Goal: Information Seeking & Learning: Learn about a topic

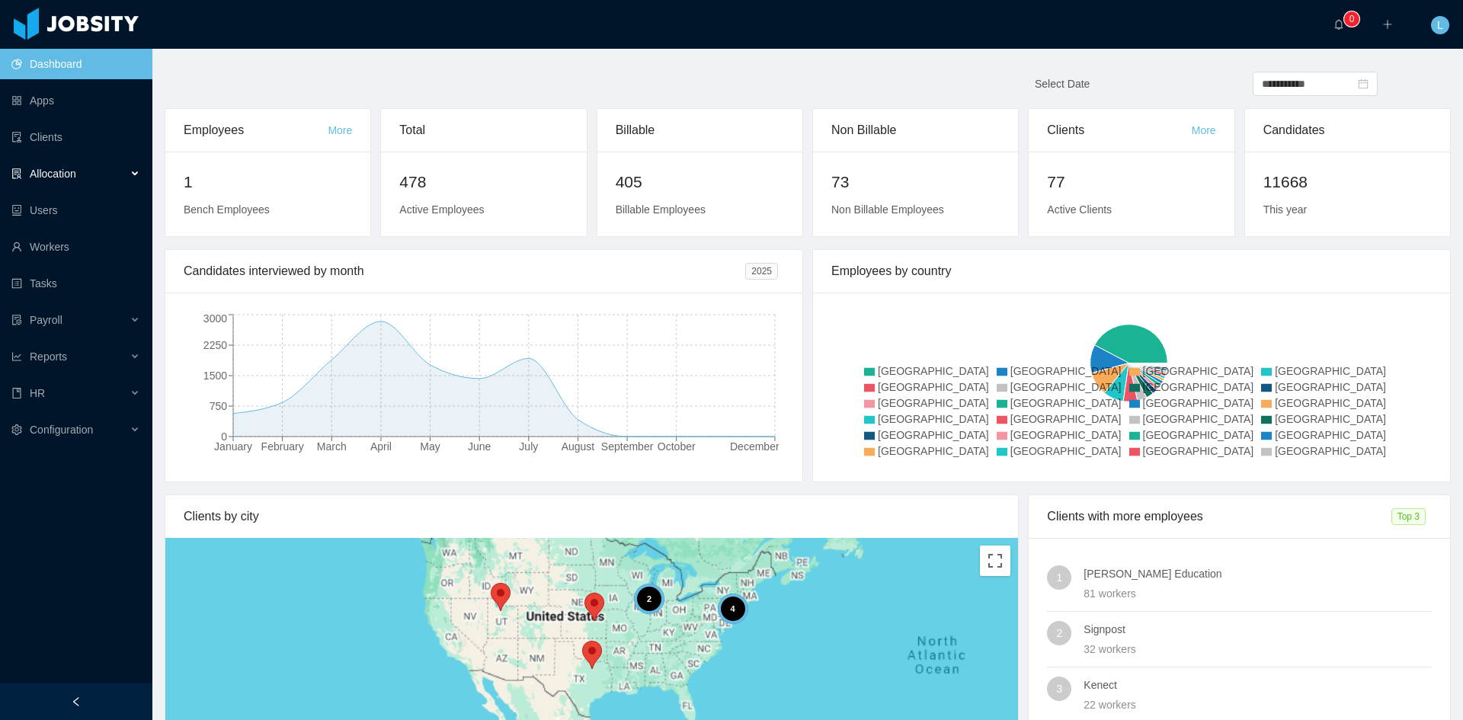
click at [97, 165] on div "Allocation" at bounding box center [76, 173] width 152 height 30
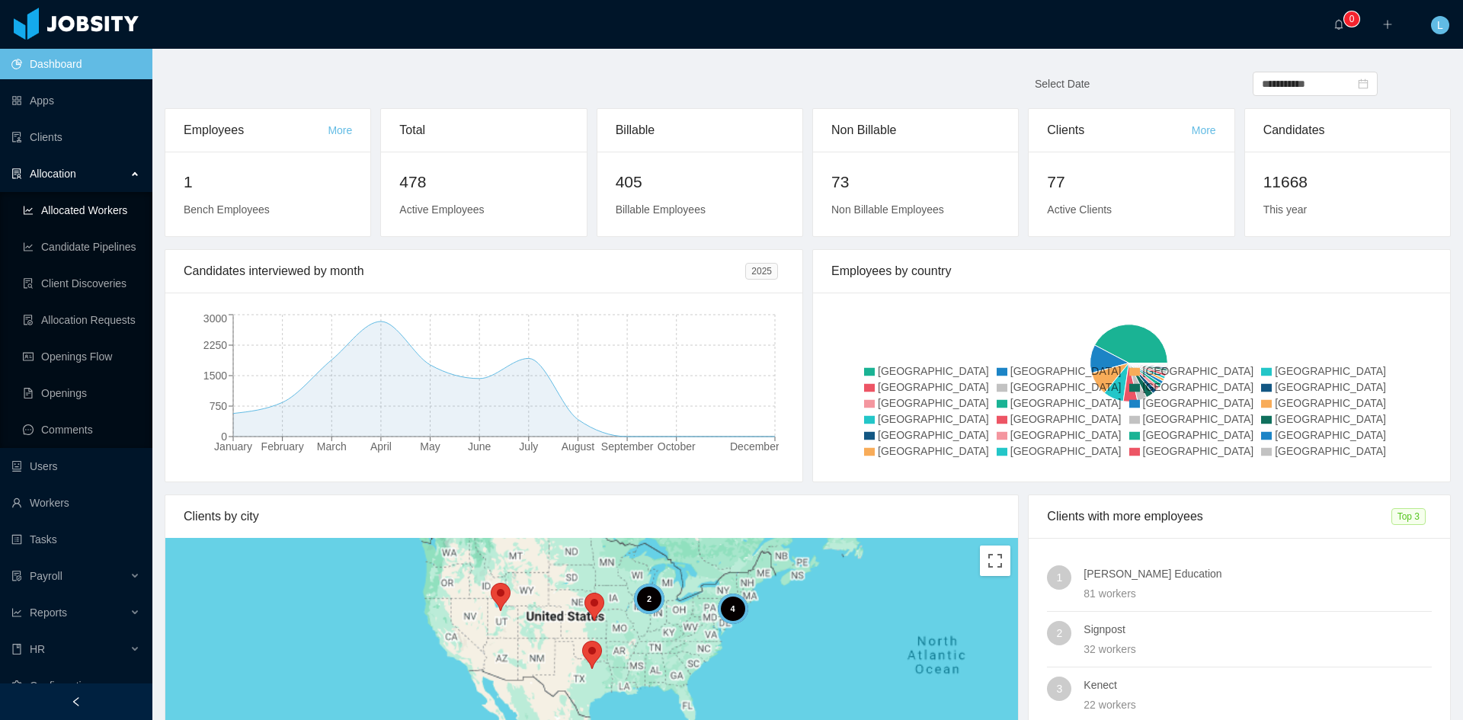
click at [88, 225] on link "Allocated Workers" at bounding box center [81, 210] width 117 height 30
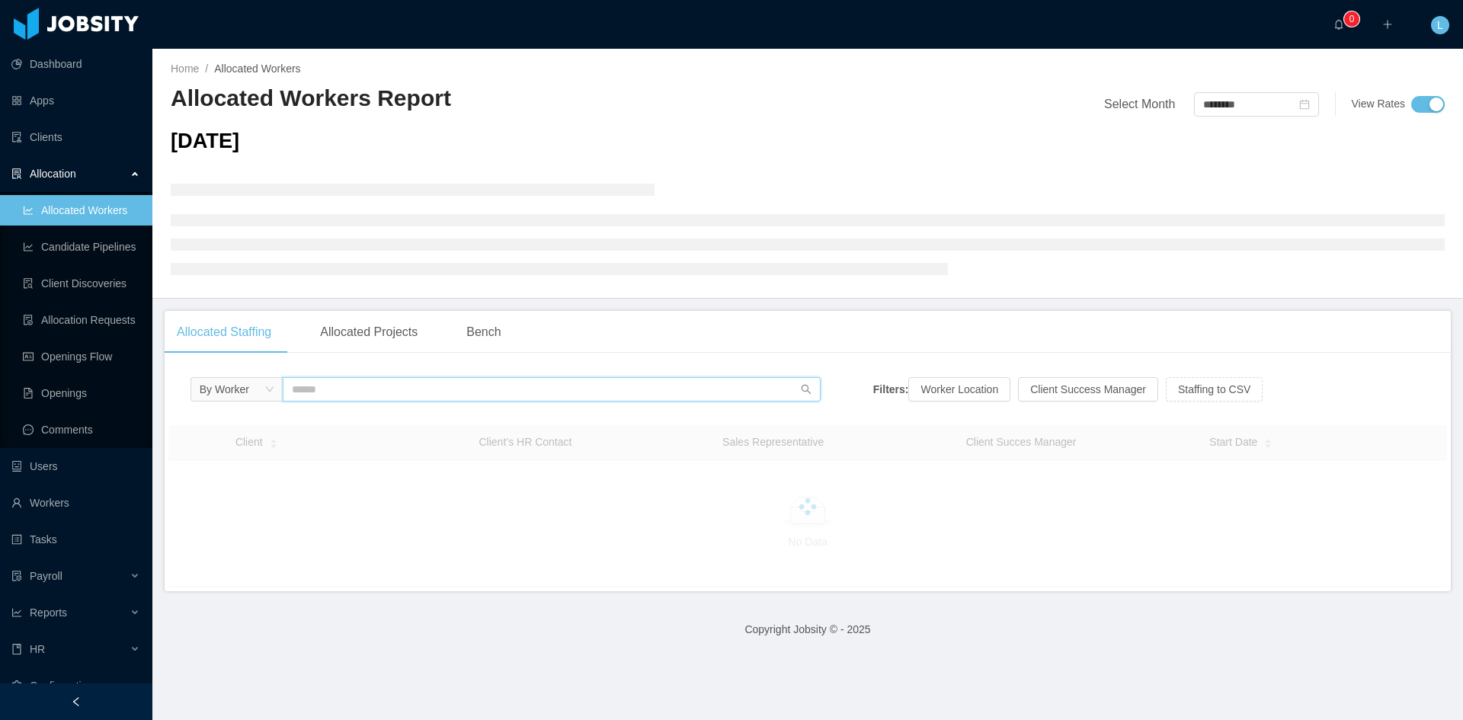
click at [386, 396] on input "text" at bounding box center [552, 389] width 538 height 24
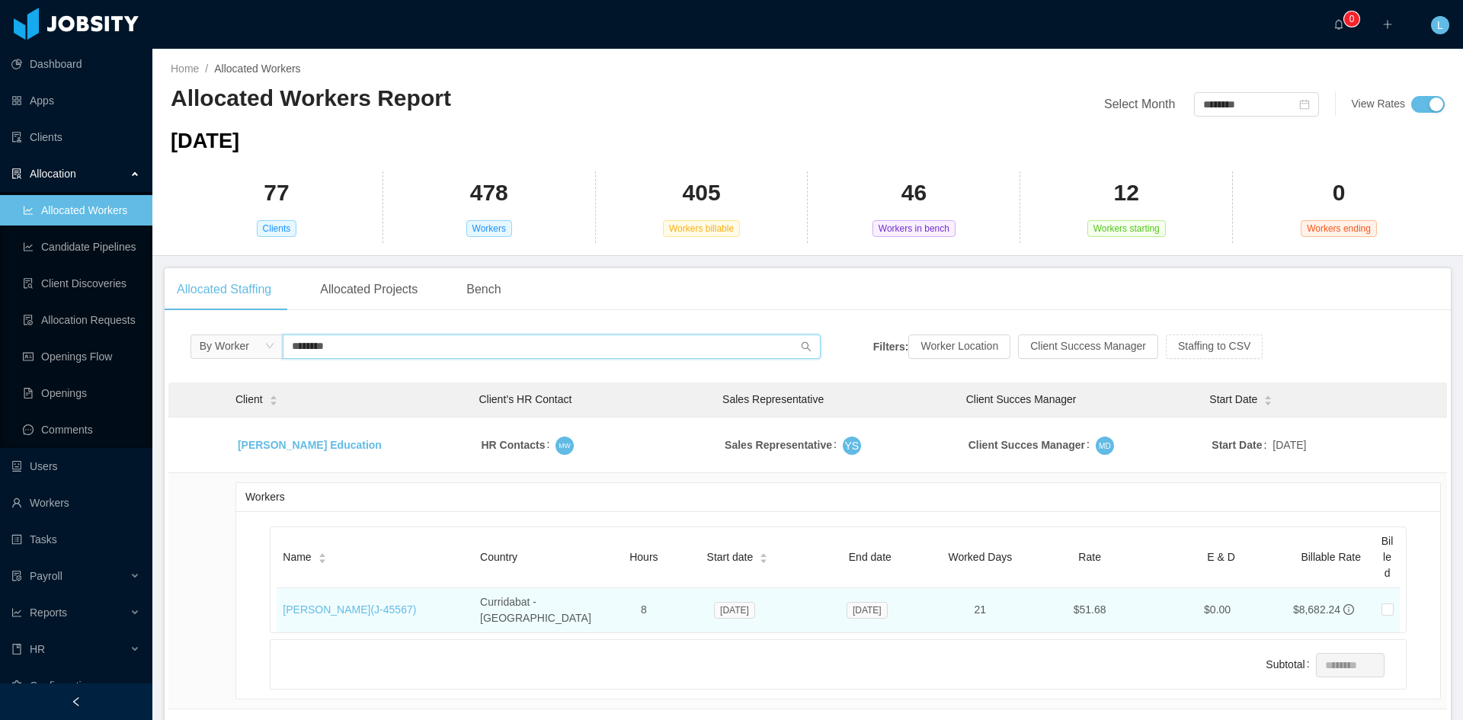
type input "********"
click at [366, 611] on td "[PERSON_NAME] (J- 45567 )" at bounding box center [375, 610] width 197 height 44
click at [363, 604] on link "[PERSON_NAME] (J- 45567 )" at bounding box center [349, 609] width 133 height 12
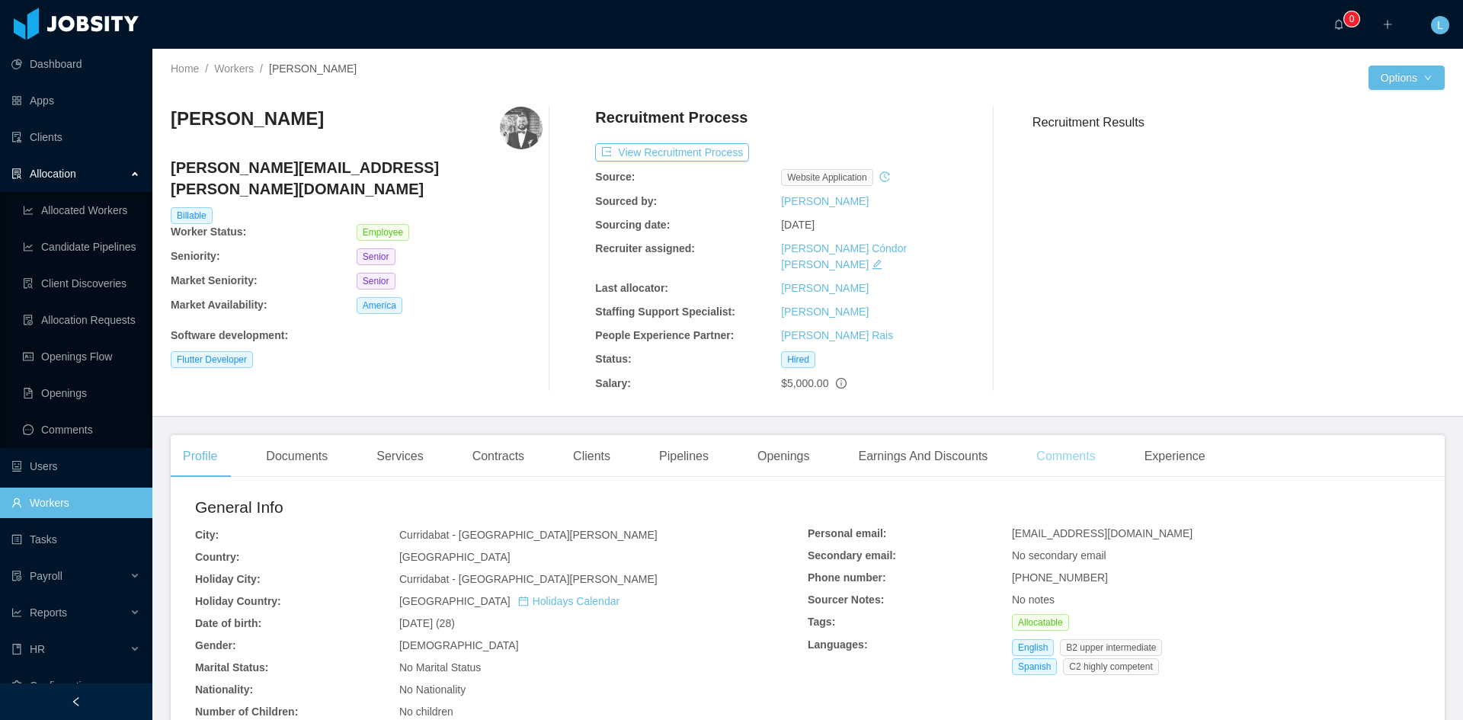
click at [1066, 439] on div "Comments" at bounding box center [1065, 456] width 83 height 43
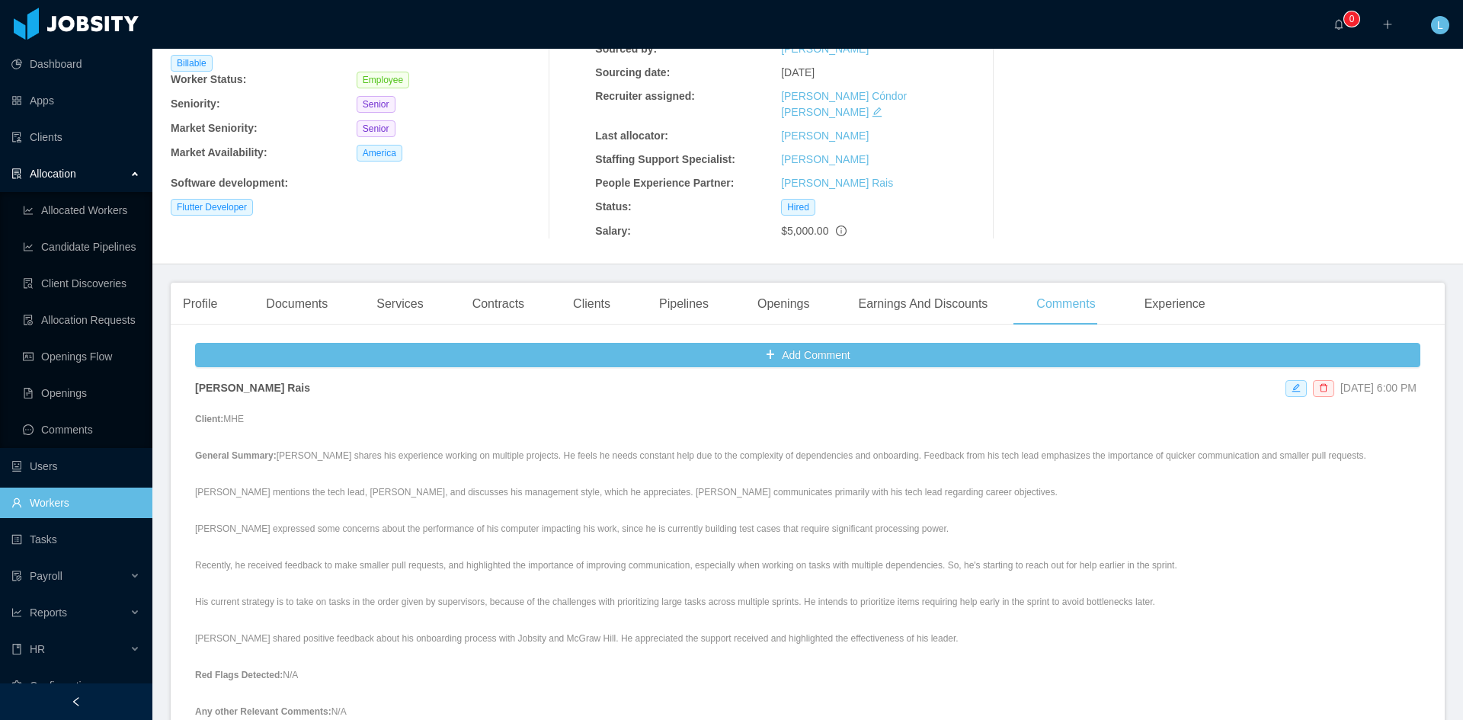
scroll to position [457, 0]
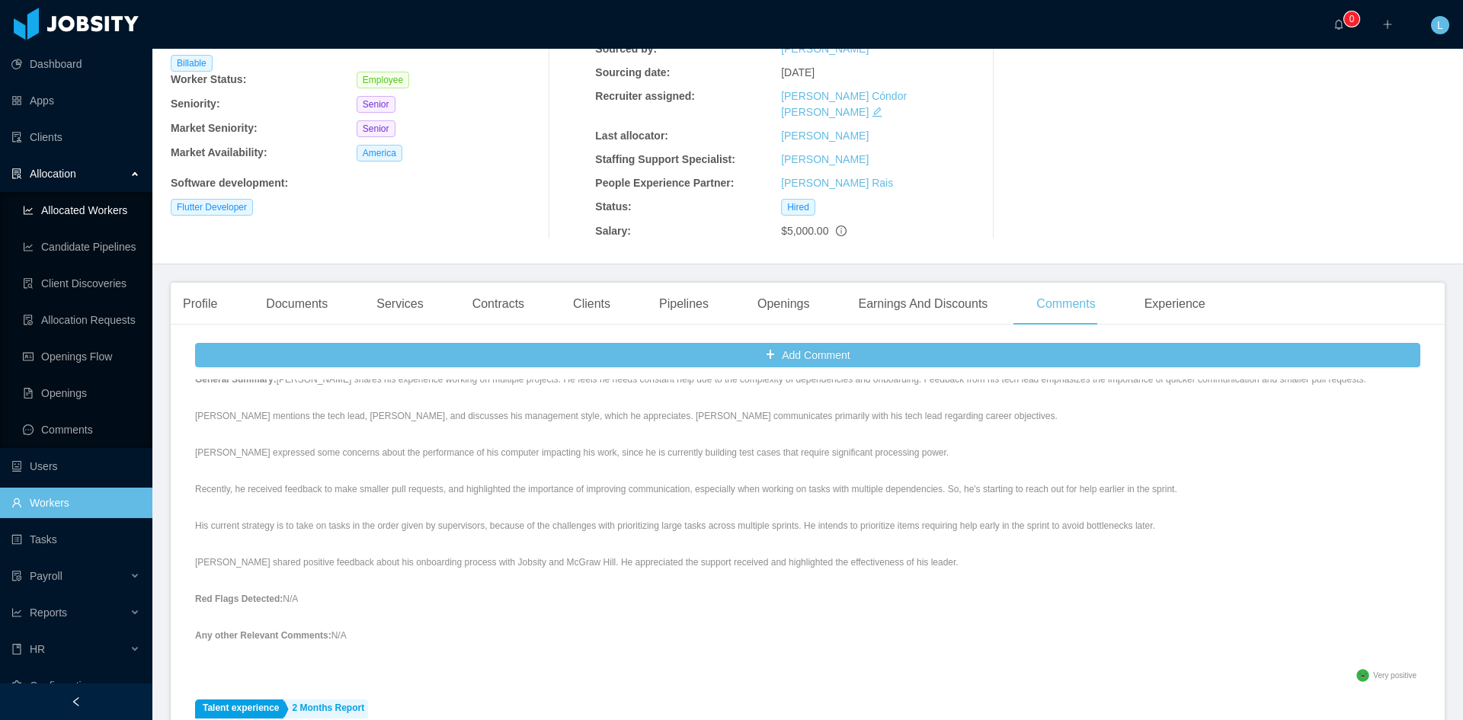
click at [84, 218] on link "Allocated Workers" at bounding box center [81, 210] width 117 height 30
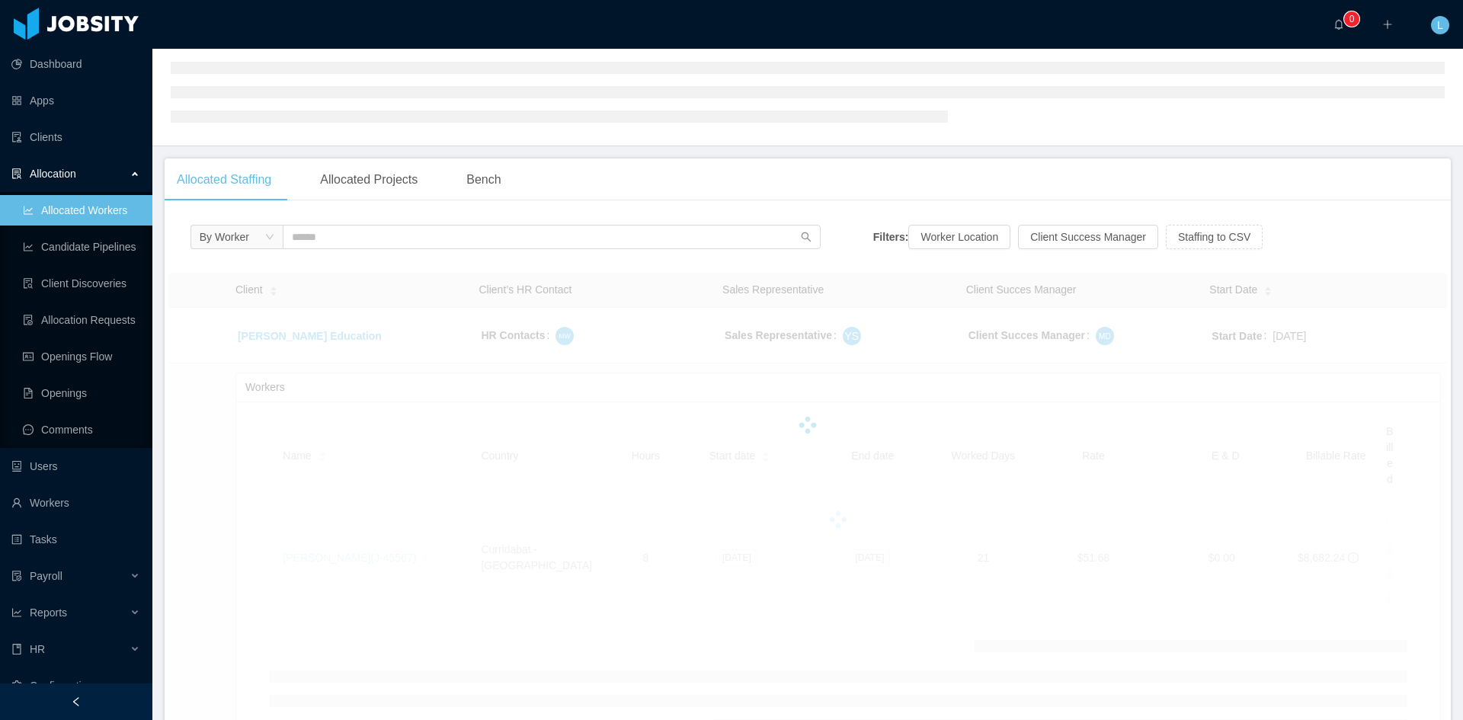
click at [303, 251] on div "By Worker" at bounding box center [505, 241] width 630 height 32
drag, startPoint x: 311, startPoint y: 239, endPoint x: 322, endPoint y: 245, distance: 12.3
click at [312, 239] on input "text" at bounding box center [552, 237] width 538 height 24
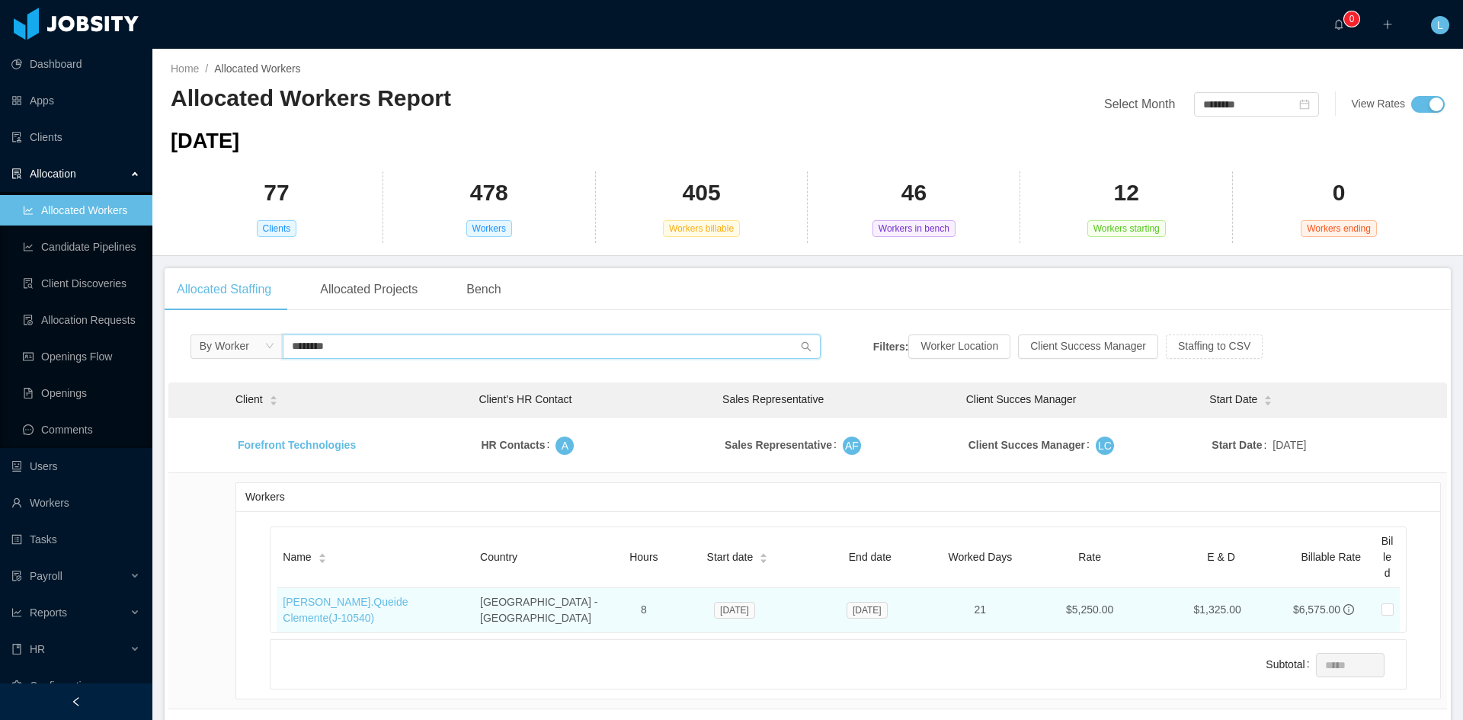
type input "********"
click at [355, 612] on td "[PERSON_NAME].Queide Clemente (J- 10540 )" at bounding box center [375, 610] width 197 height 44
click at [355, 603] on link "[PERSON_NAME].Queide Clemente (J- 10540 )" at bounding box center [345, 610] width 125 height 28
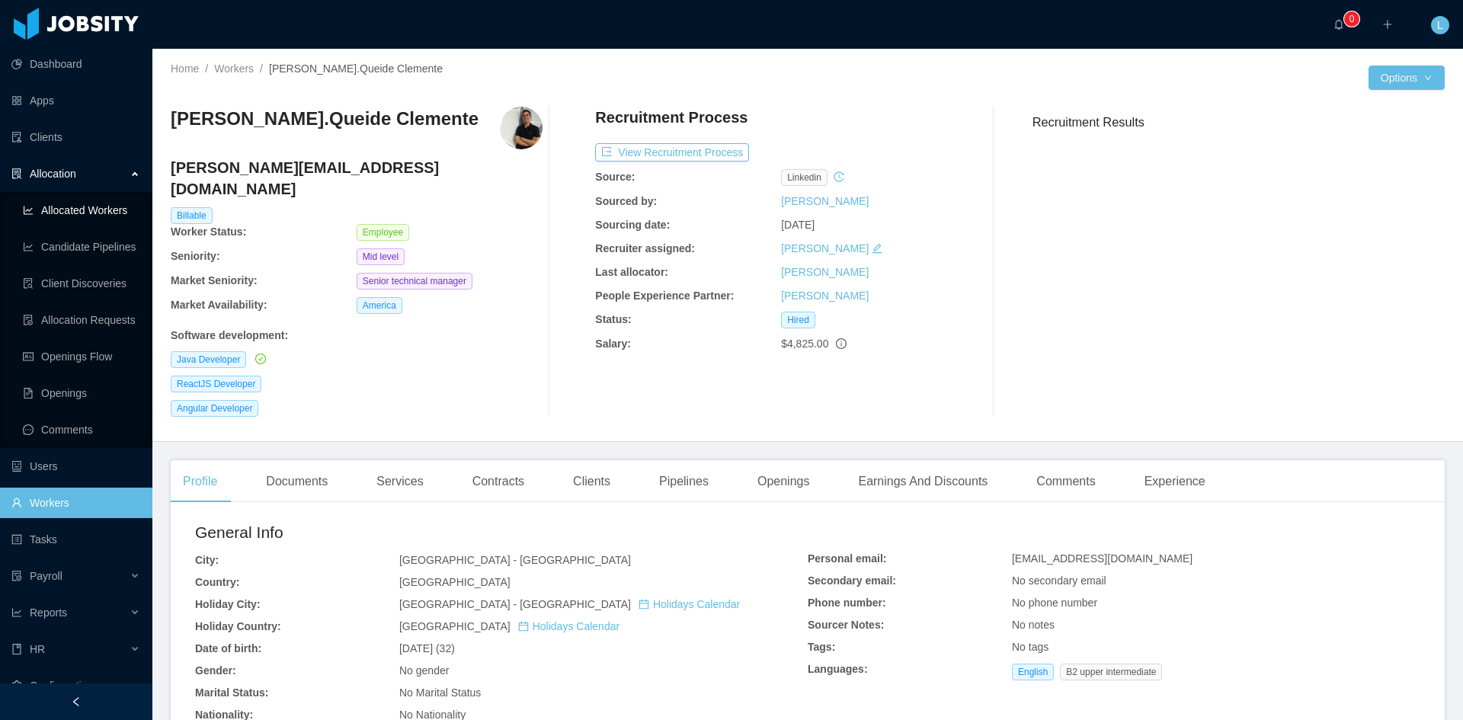
click at [97, 216] on link "Allocated Workers" at bounding box center [81, 210] width 117 height 30
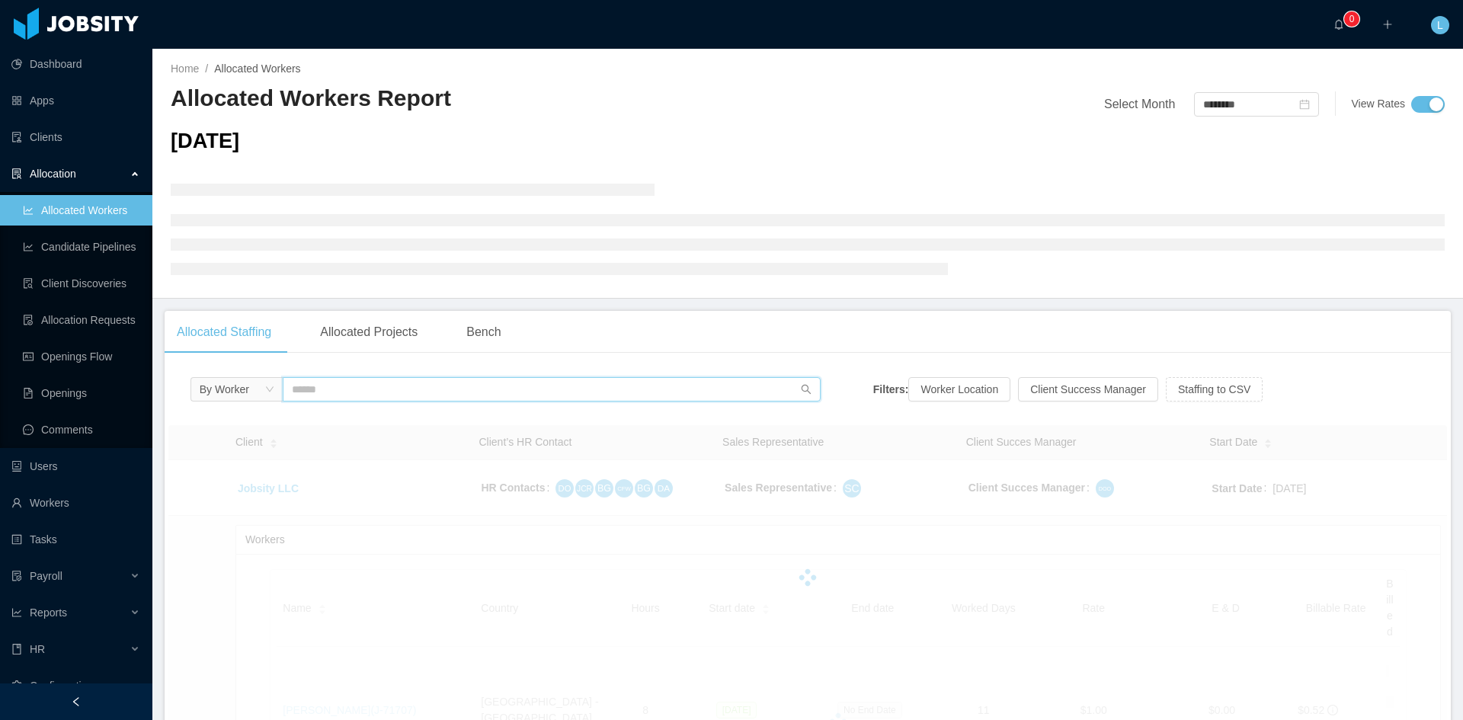
drag, startPoint x: 328, startPoint y: 393, endPoint x: 338, endPoint y: 399, distance: 11.0
click at [334, 397] on input "text" at bounding box center [552, 389] width 538 height 24
type input "********"
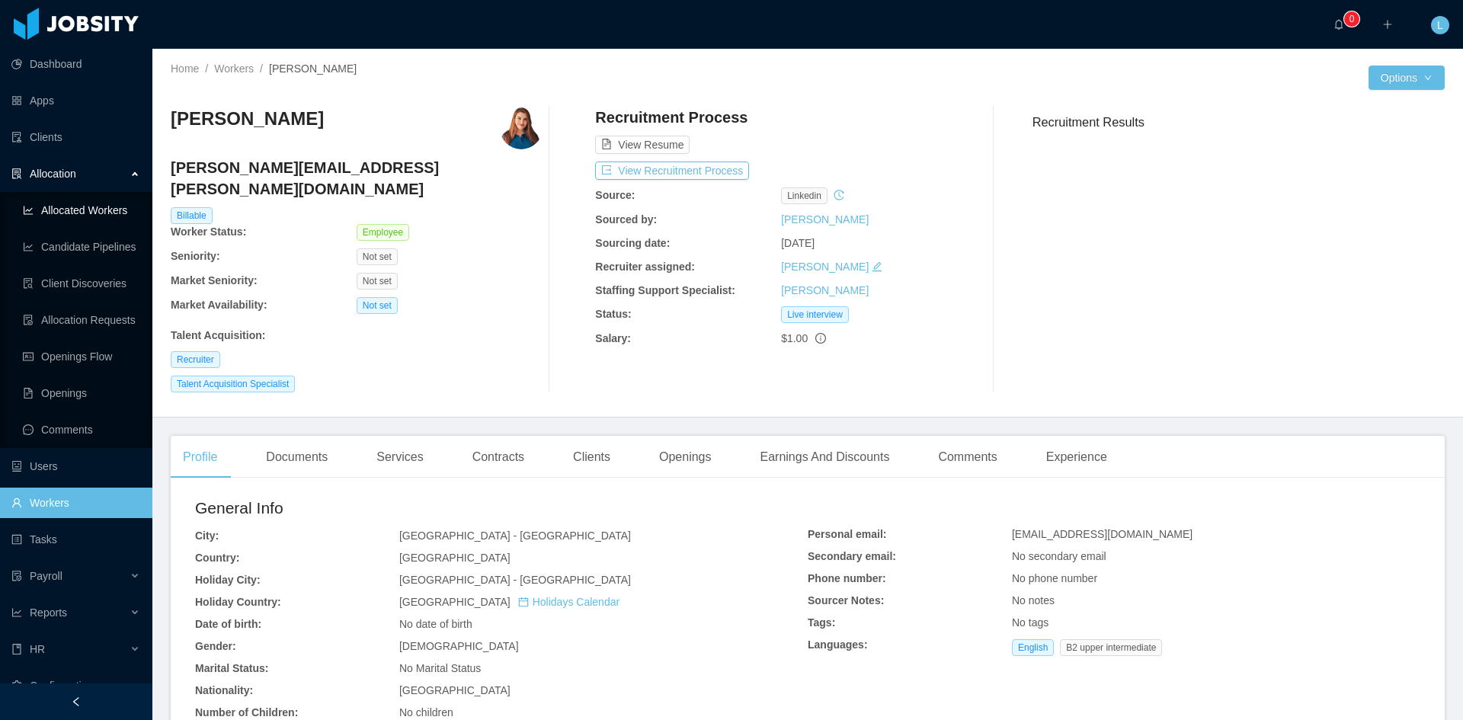
click at [96, 210] on link "Allocated Workers" at bounding box center [81, 210] width 117 height 30
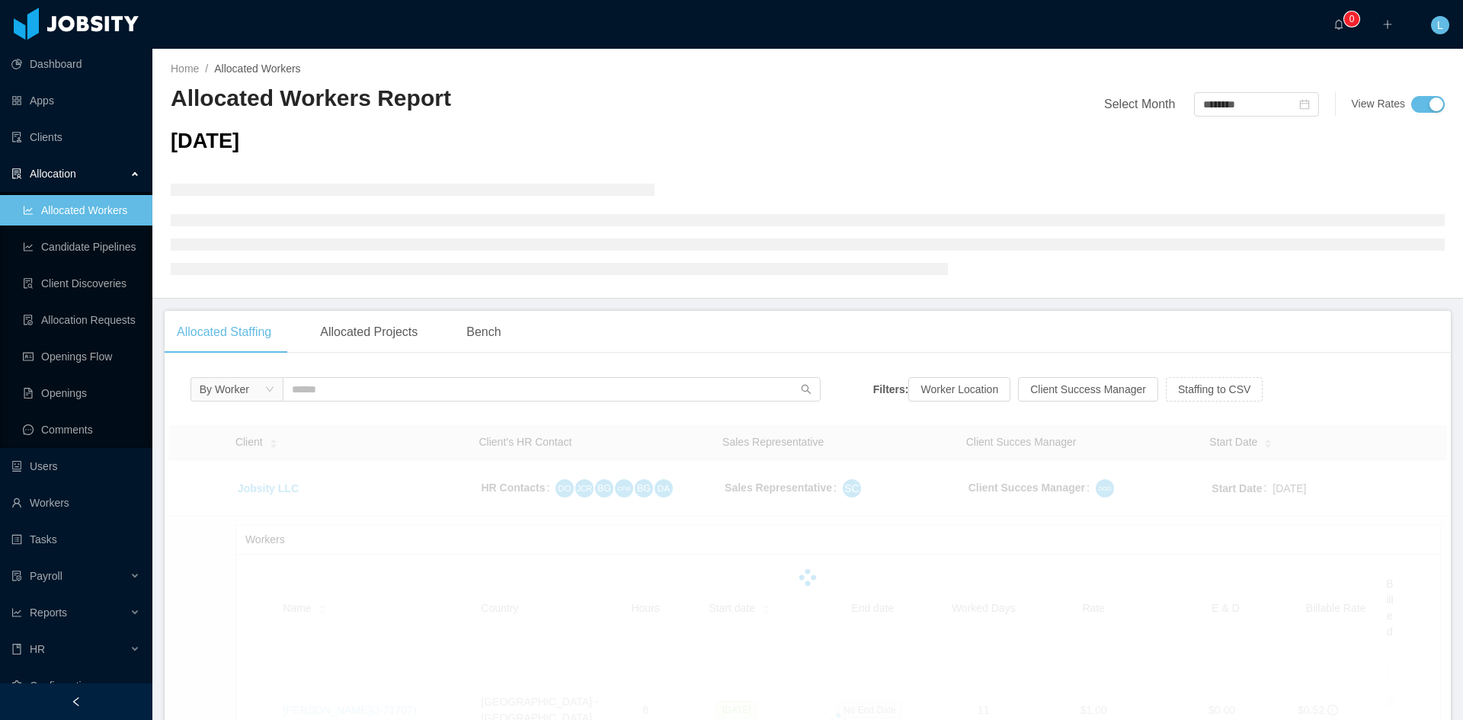
click at [357, 405] on div "By Worker" at bounding box center [505, 393] width 630 height 32
click at [351, 397] on input "text" at bounding box center [552, 389] width 538 height 24
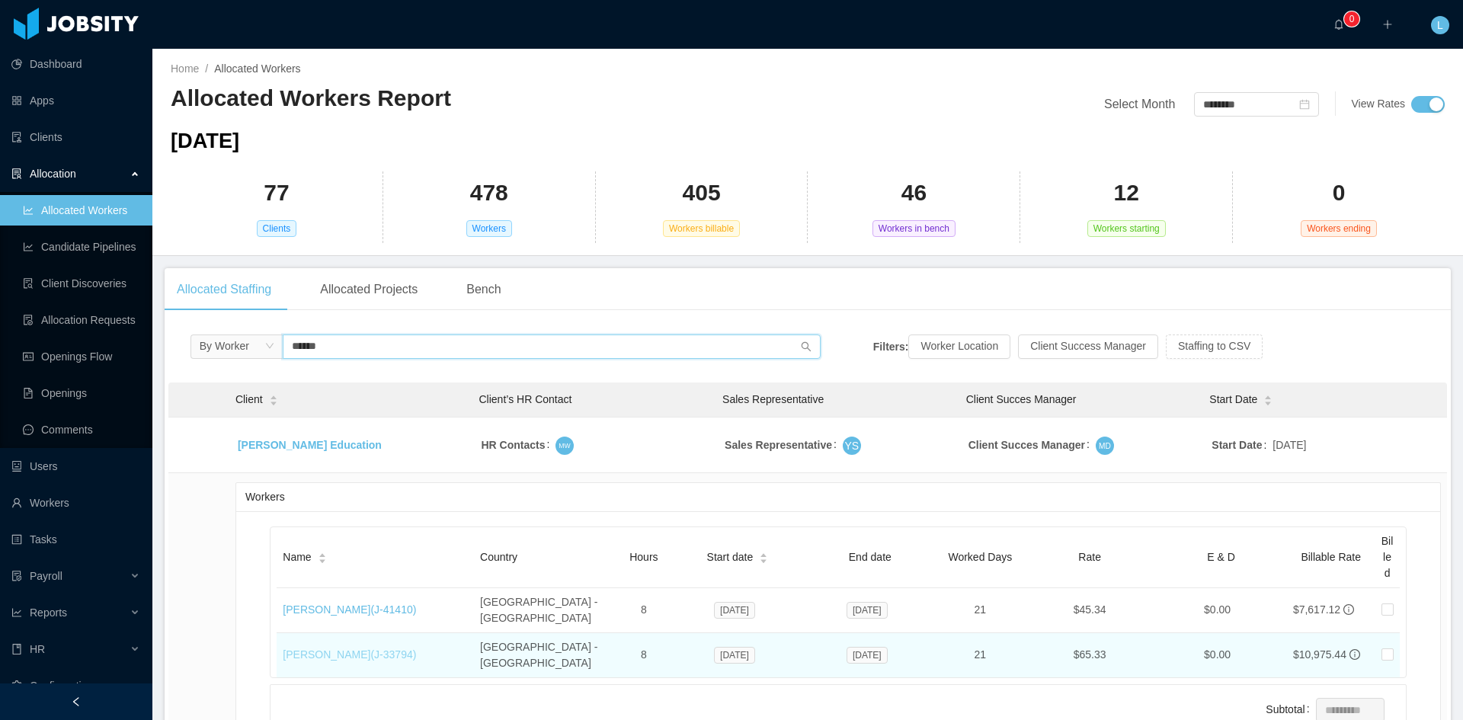
type input "******"
click at [389, 648] on link "[PERSON_NAME] (J- 33794 )" at bounding box center [349, 654] width 133 height 12
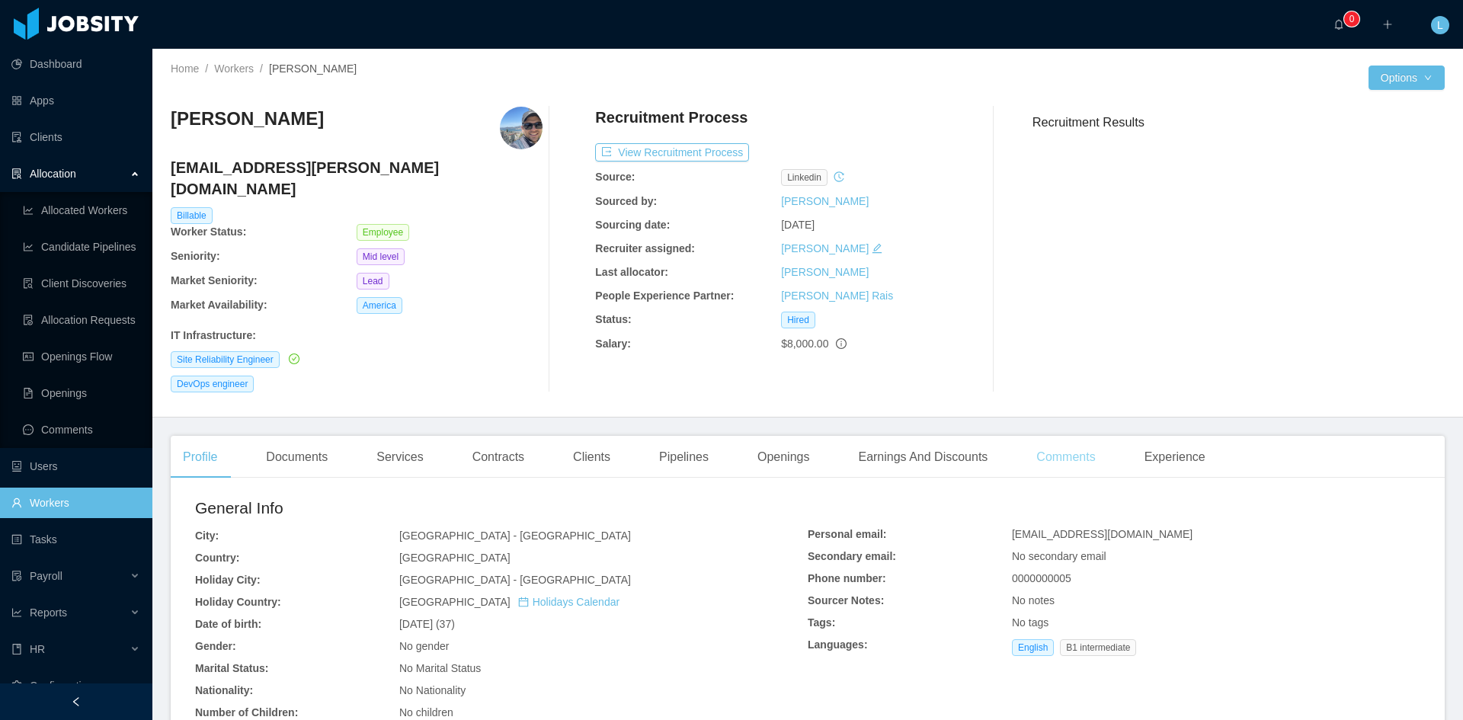
click at [1039, 440] on div "Comments" at bounding box center [1065, 457] width 83 height 43
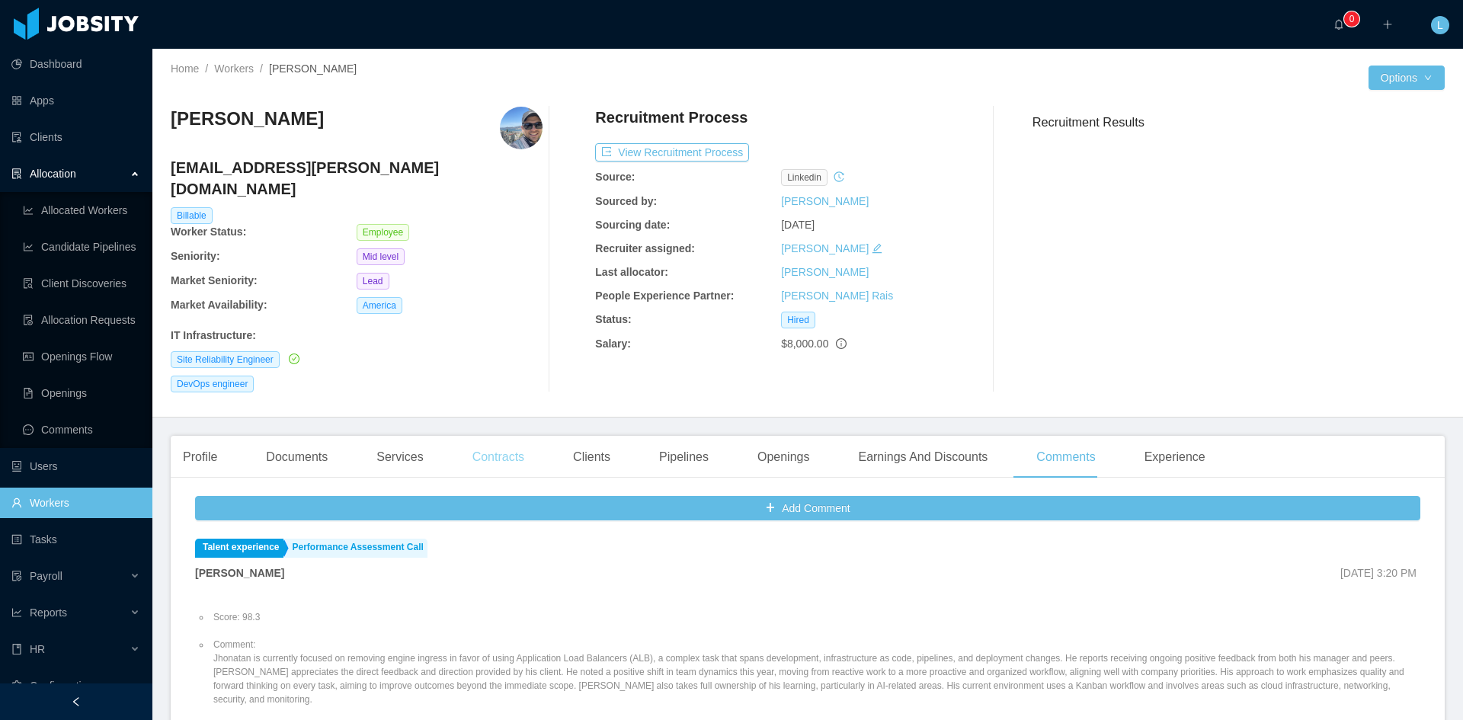
click at [482, 446] on div "Contracts" at bounding box center [498, 457] width 76 height 43
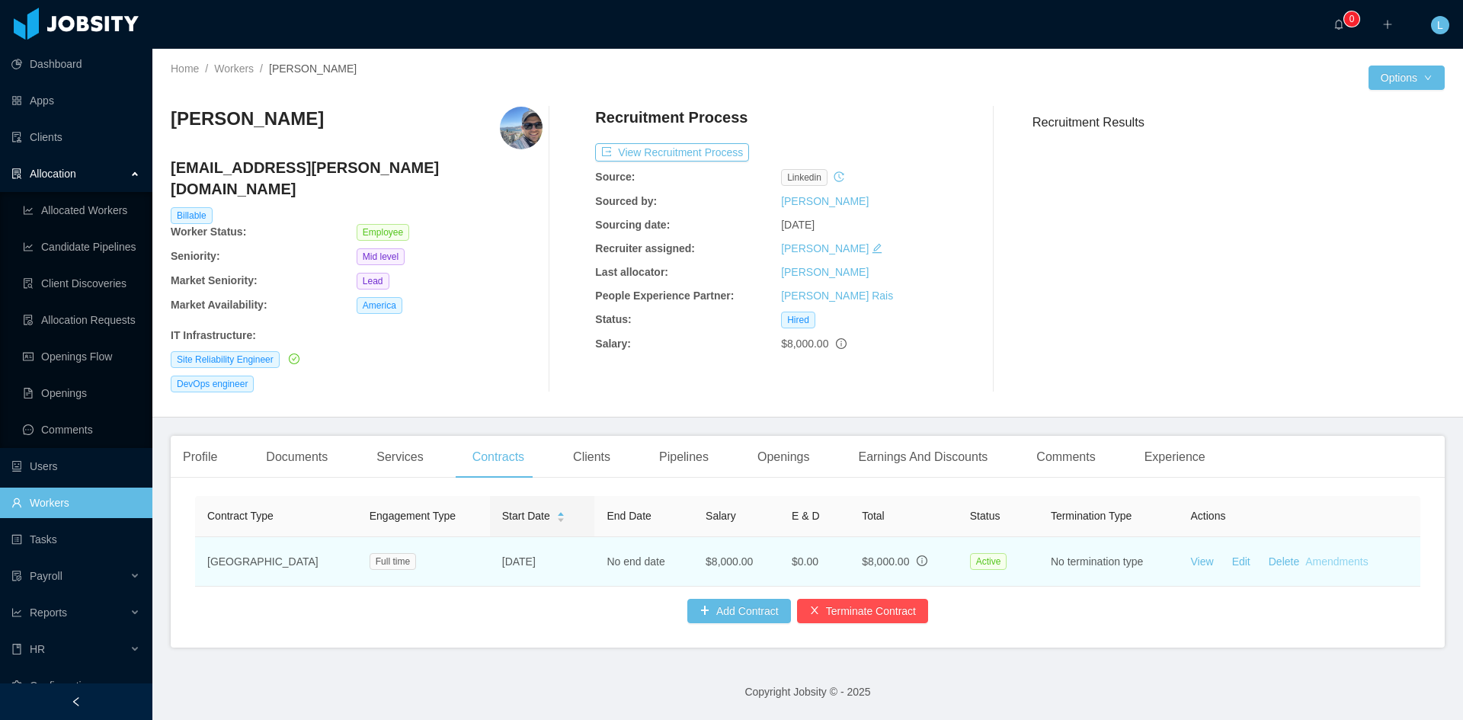
click at [1327, 555] on link "Amendments" at bounding box center [1336, 561] width 62 height 12
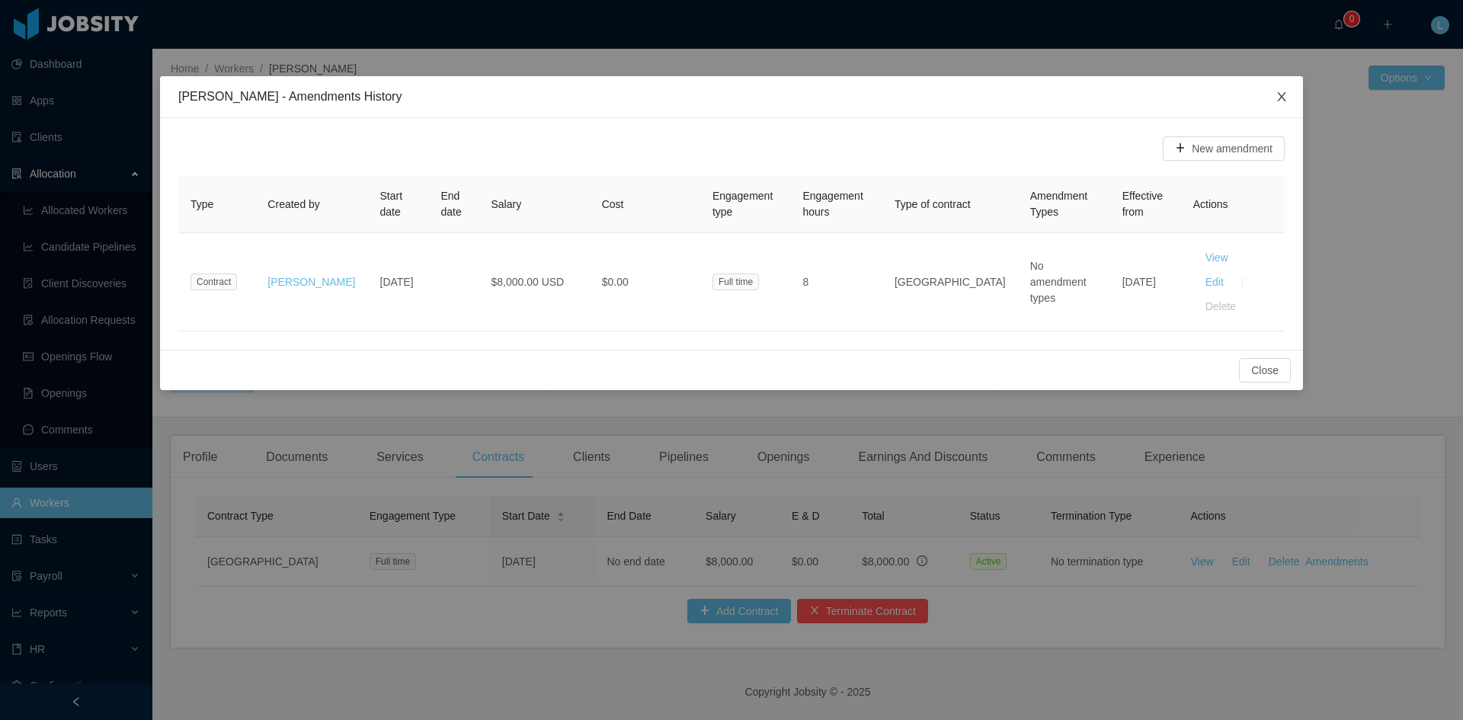
click at [1279, 96] on icon "icon: close" at bounding box center [1281, 97] width 12 height 12
